Goal: Ask a question

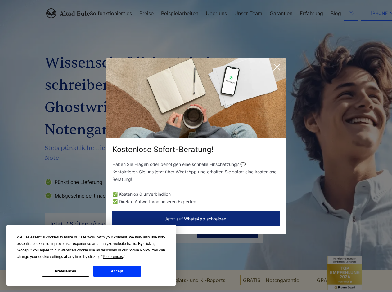
click at [196, 146] on div "Kostenlose Sofort-Beratung!" at bounding box center [196, 150] width 180 height 10
click at [139, 250] on span "Cookie Policy" at bounding box center [138, 250] width 22 height 4
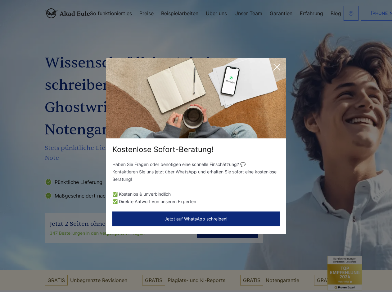
click at [120, 257] on div "Kostenlose Sofort-Beratung! Haben Sie Fragen oder benötigen eine schnelle Einsc…" at bounding box center [196, 146] width 392 height 292
click at [65, 271] on div "Kostenlose Sofort-Beratung! Haben Sie Fragen oder benötigen eine schnelle Einsc…" at bounding box center [196, 146] width 392 height 292
click at [117, 271] on div "Kostenlose Sofort-Beratung! Haben Sie Fragen oder benötigen eine schnelle Einsc…" at bounding box center [196, 146] width 392 height 292
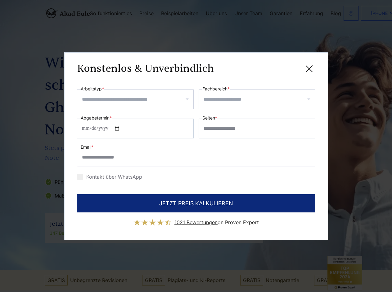
click at [277, 67] on div "Konstenlos & Unverbindlich" at bounding box center [196, 69] width 238 height 8
click at [196, 219] on span "1021 Bewertungen" at bounding box center [195, 222] width 43 height 6
